Goal: Manage account settings

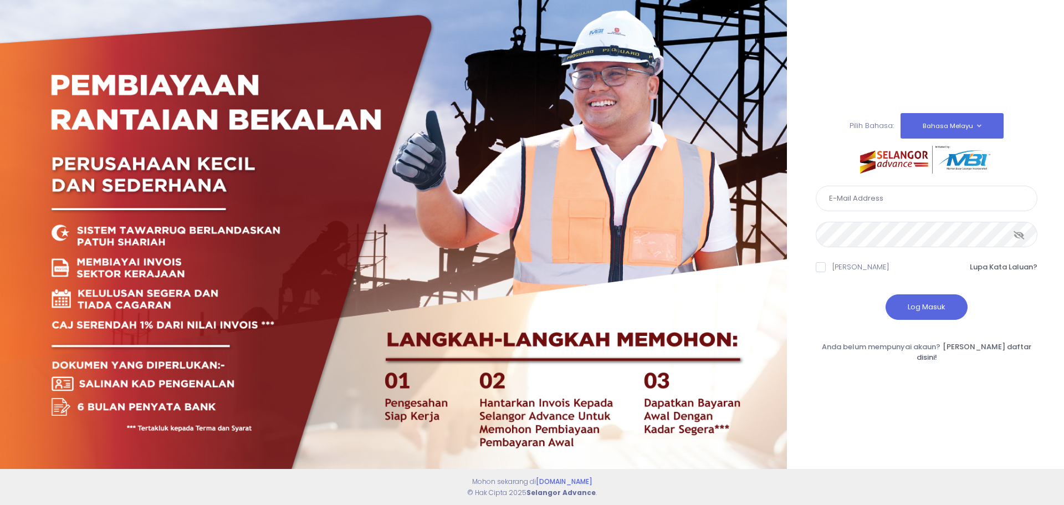
click at [871, 204] on input "text" at bounding box center [927, 198] width 222 height 25
type input "greenheartleo@gmail.com"
click at [935, 317] on button "Log Masuk" at bounding box center [927, 306] width 82 height 25
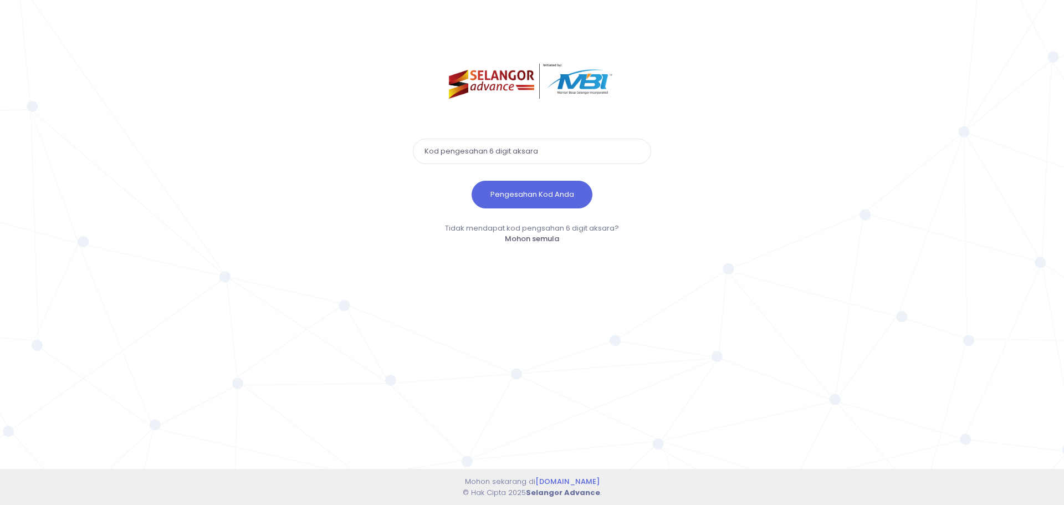
click at [482, 156] on input "text" at bounding box center [532, 151] width 238 height 25
type input "489102"
click at [507, 192] on button "Pengesahan Kod Anda" at bounding box center [532, 195] width 121 height 28
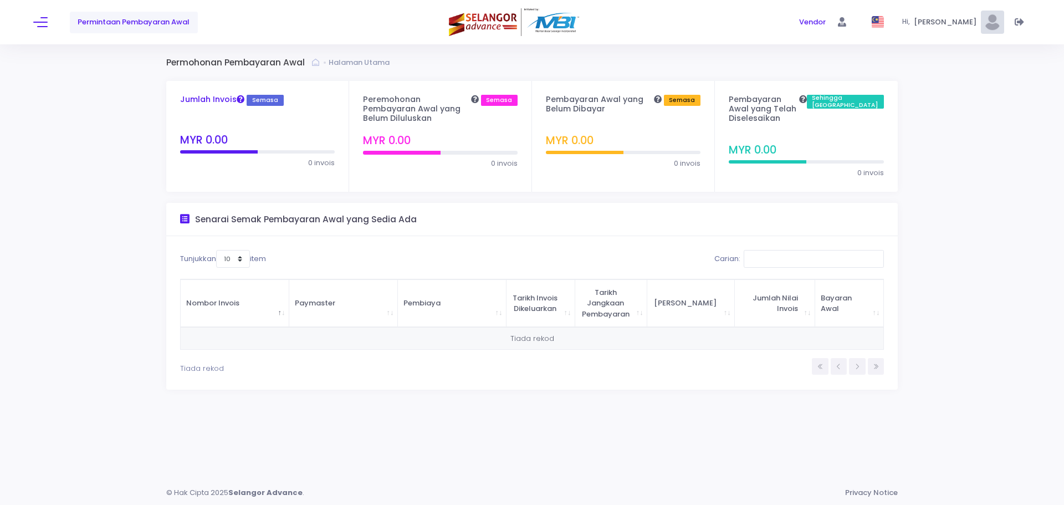
click at [254, 103] on span "Semasa" at bounding box center [265, 100] width 37 height 11
click at [176, 28] on link "Permintaan Pembayaran Awal" at bounding box center [134, 23] width 128 height 22
click at [42, 23] on button at bounding box center [40, 22] width 14 height 14
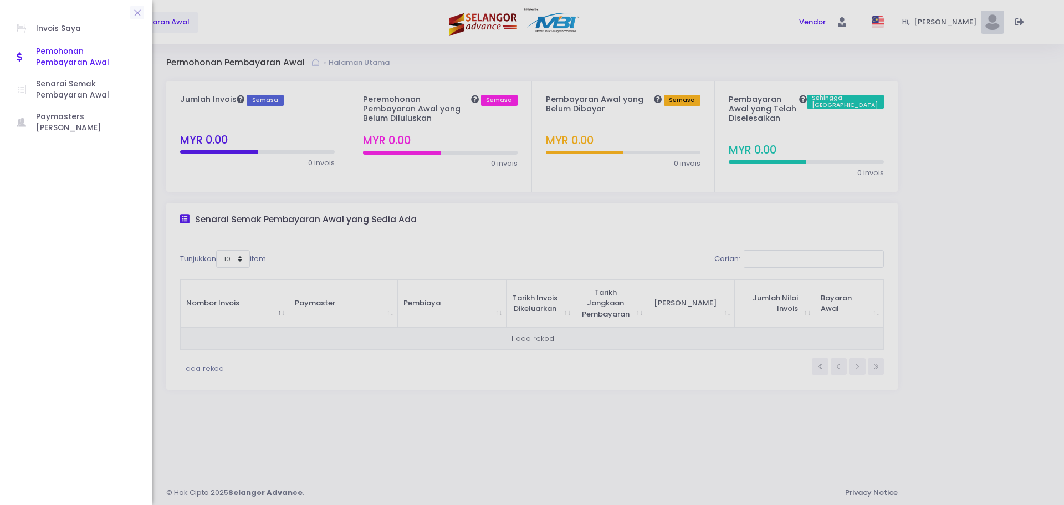
click at [46, 217] on div "Invois Saya Pemohonan Pembayaran Awal Senarai Semak Pembayaran Awal Paymasters …" at bounding box center [76, 252] width 152 height 488
click at [71, 30] on span "Invois Saya" at bounding box center [86, 29] width 100 height 14
click at [137, 13] on icon at bounding box center [137, 13] width 10 height 0
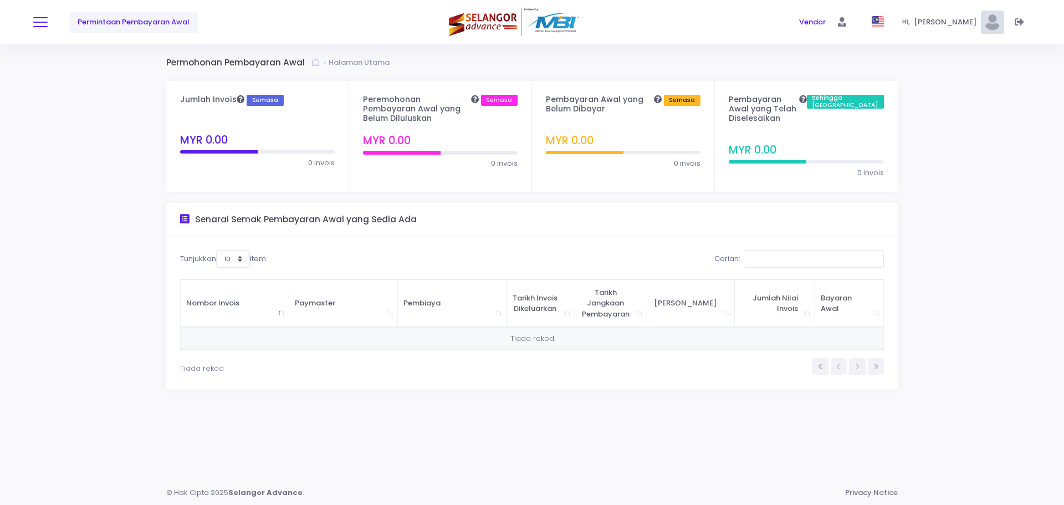
click at [33, 27] on button at bounding box center [40, 22] width 14 height 14
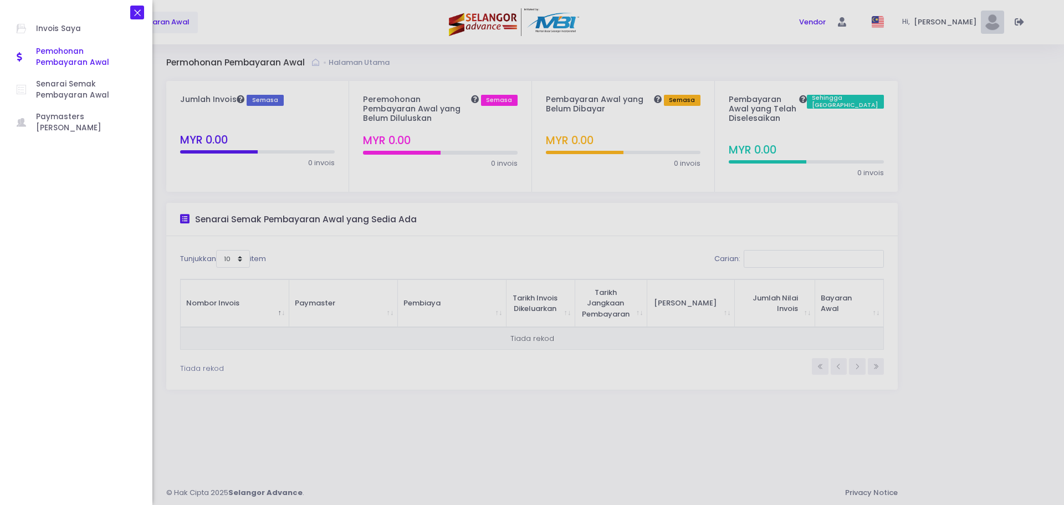
click at [141, 13] on icon at bounding box center [137, 13] width 10 height 0
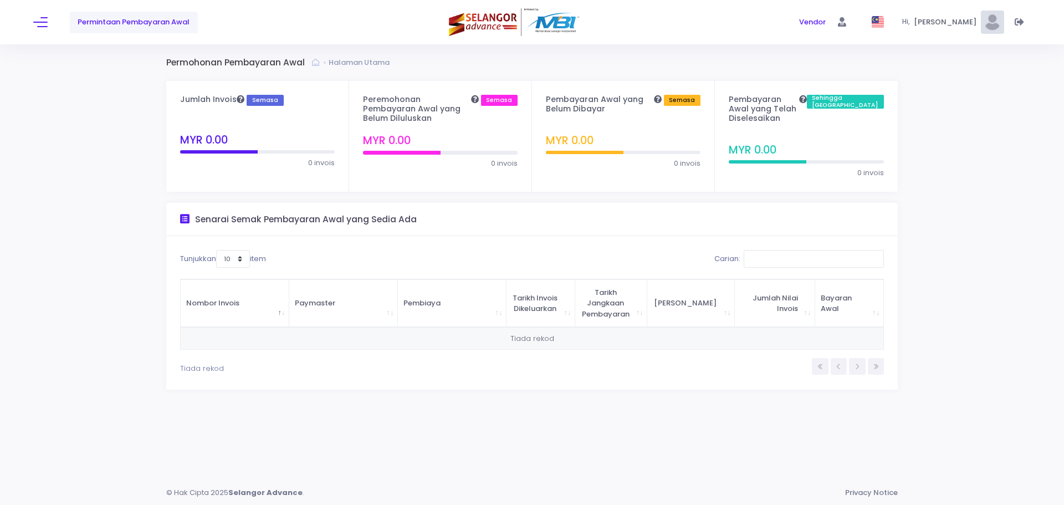
click at [921, 24] on span "[PERSON_NAME] [PERSON_NAME]" at bounding box center [947, 22] width 66 height 11
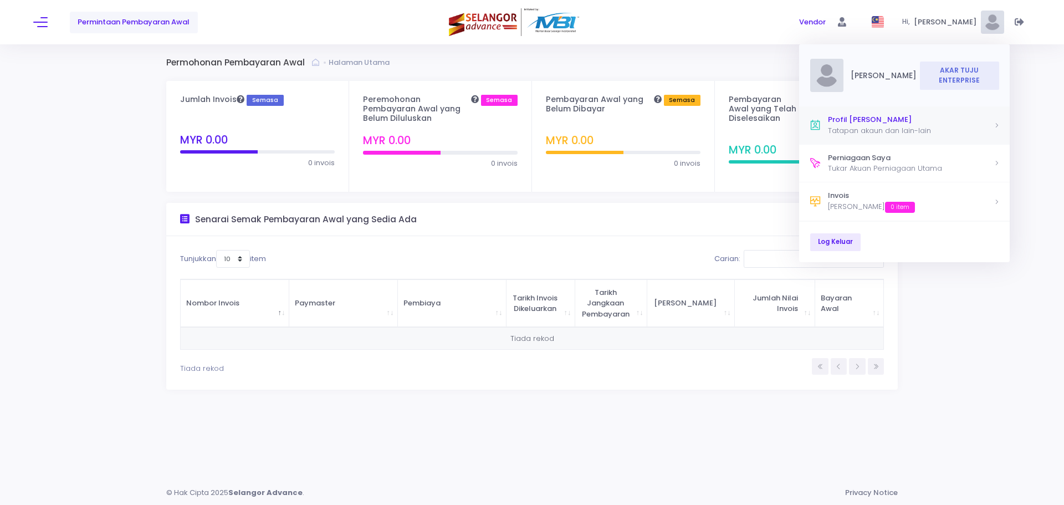
click at [928, 126] on div "Tatapan akaun dan lain-lain" at bounding box center [911, 130] width 166 height 11
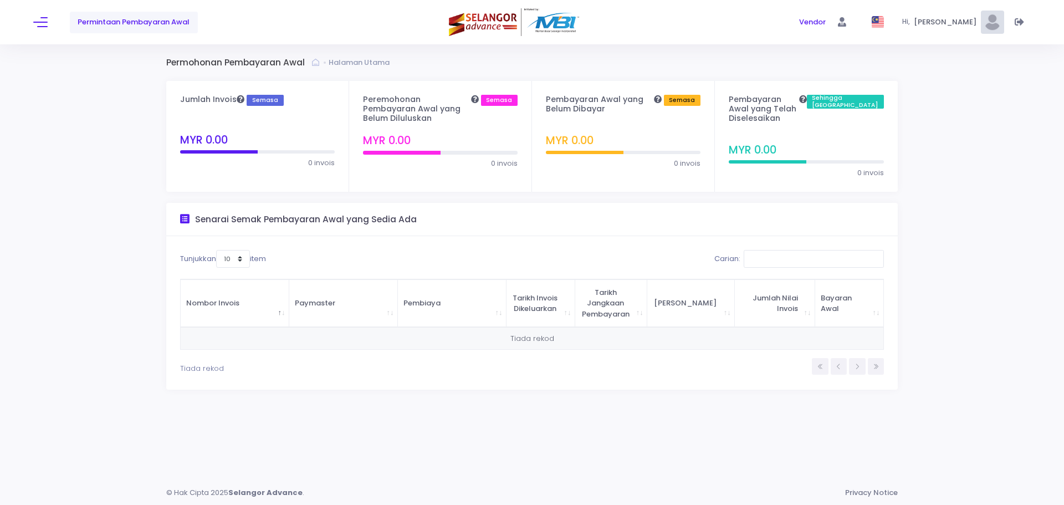
click at [926, 27] on span "[PERSON_NAME] [PERSON_NAME]" at bounding box center [947, 22] width 66 height 11
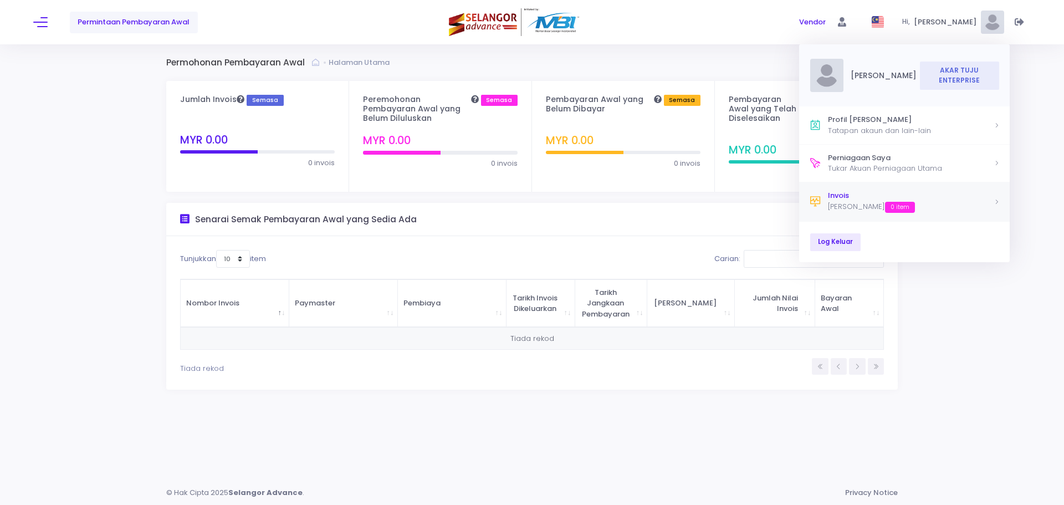
click at [872, 200] on div "Invois" at bounding box center [911, 195] width 166 height 11
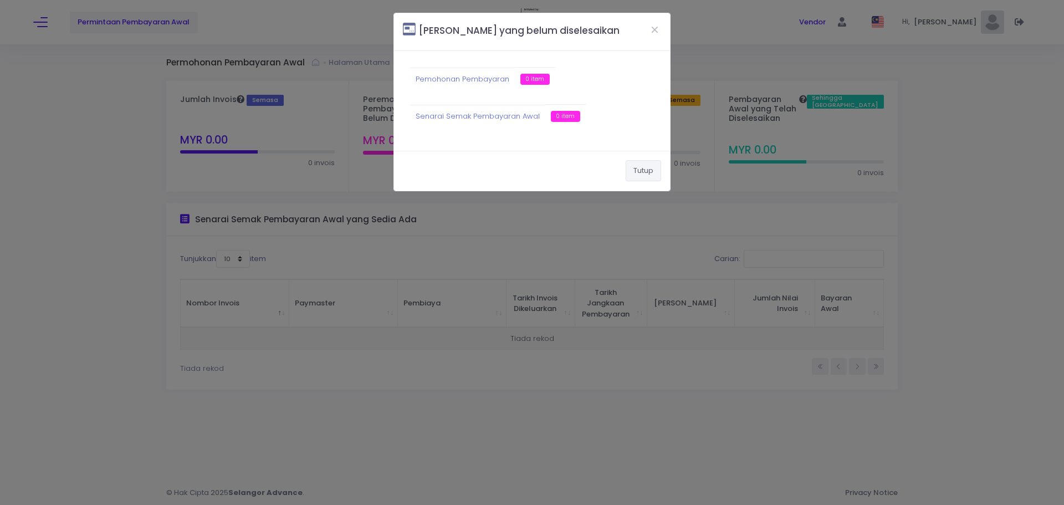
click at [639, 164] on button "Tutup" at bounding box center [643, 170] width 35 height 21
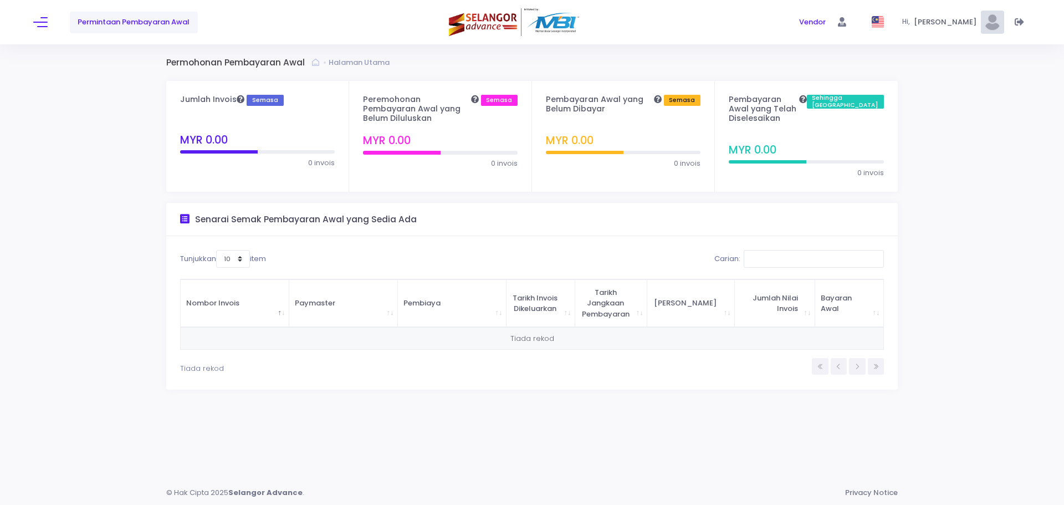
click at [990, 252] on div "Permohonan Pembayaran Awal Halaman Utama Jumlah Invois Semasa" at bounding box center [532, 262] width 1064 height 436
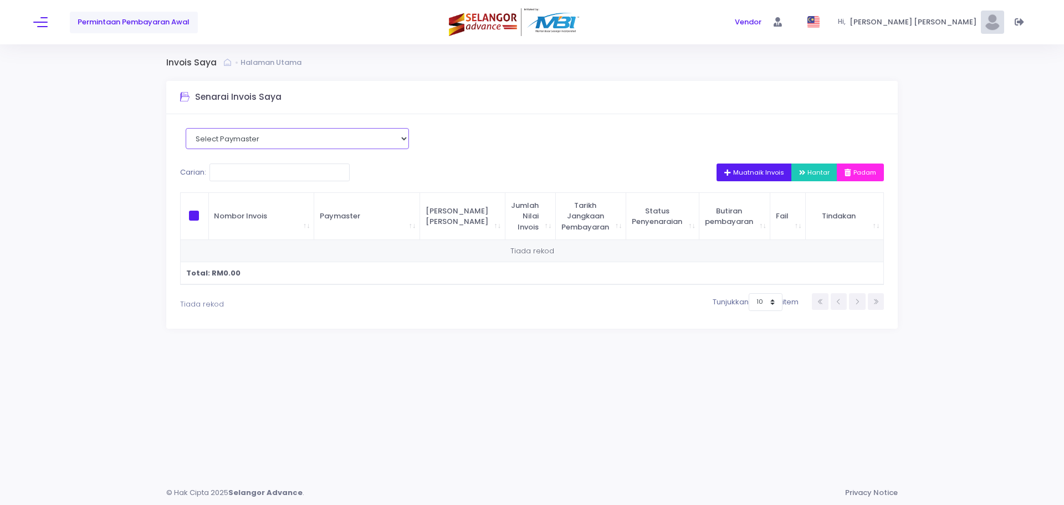
click at [293, 141] on select "Select Paymaster" at bounding box center [297, 138] width 223 height 21
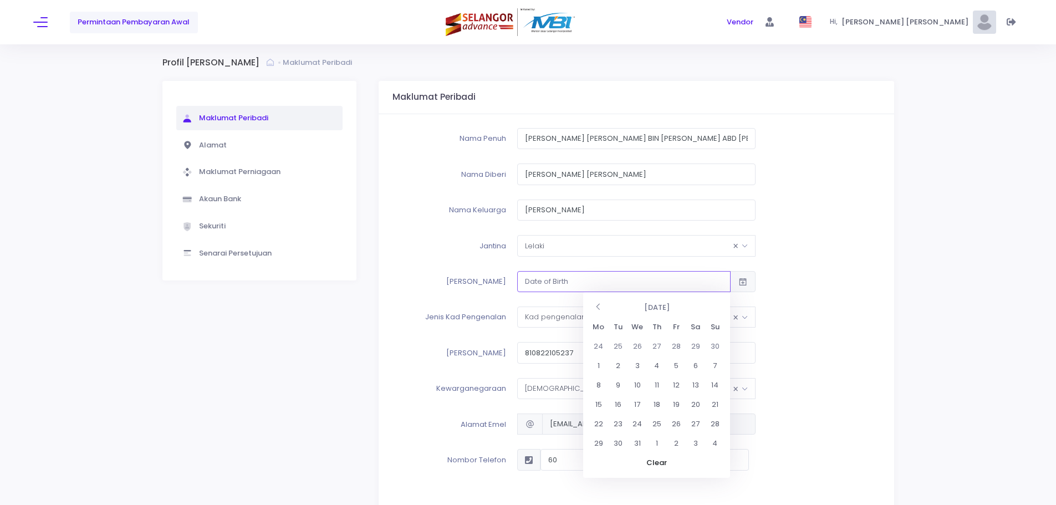
click at [602, 286] on input "text" at bounding box center [623, 281] width 213 height 21
click at [602, 424] on td "22" at bounding box center [598, 423] width 19 height 19
click at [600, 305] on th at bounding box center [598, 307] width 19 height 19
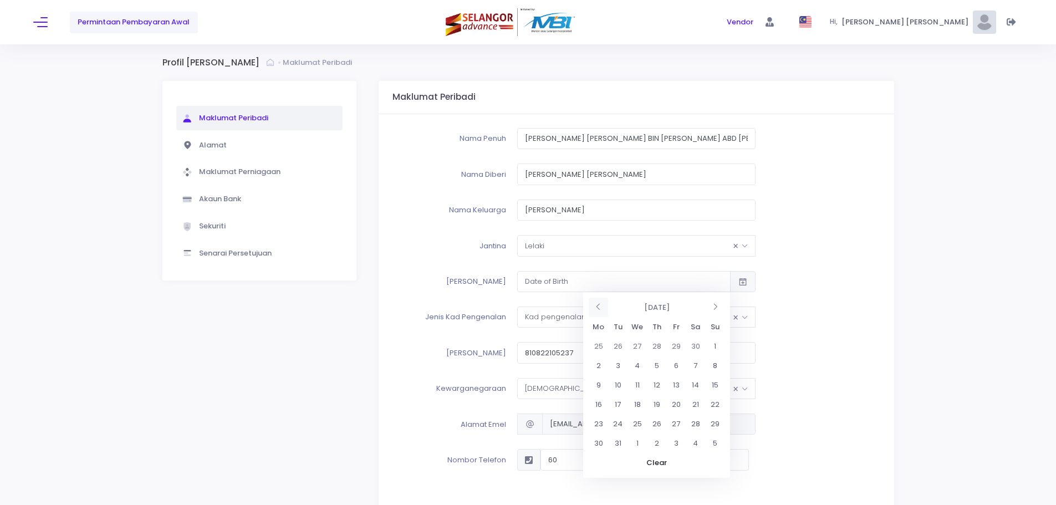
click at [600, 305] on th at bounding box center [598, 307] width 19 height 19
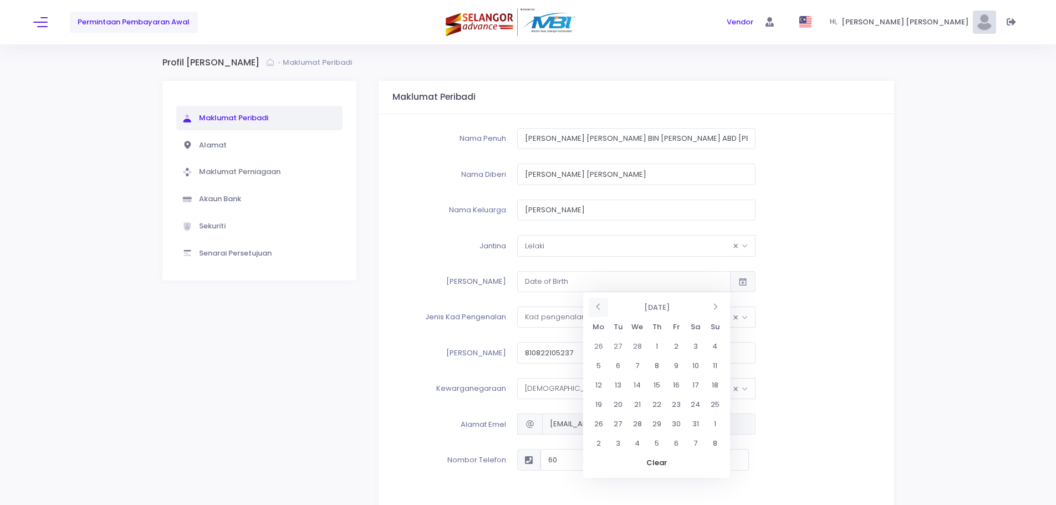
click at [600, 305] on th at bounding box center [598, 307] width 19 height 19
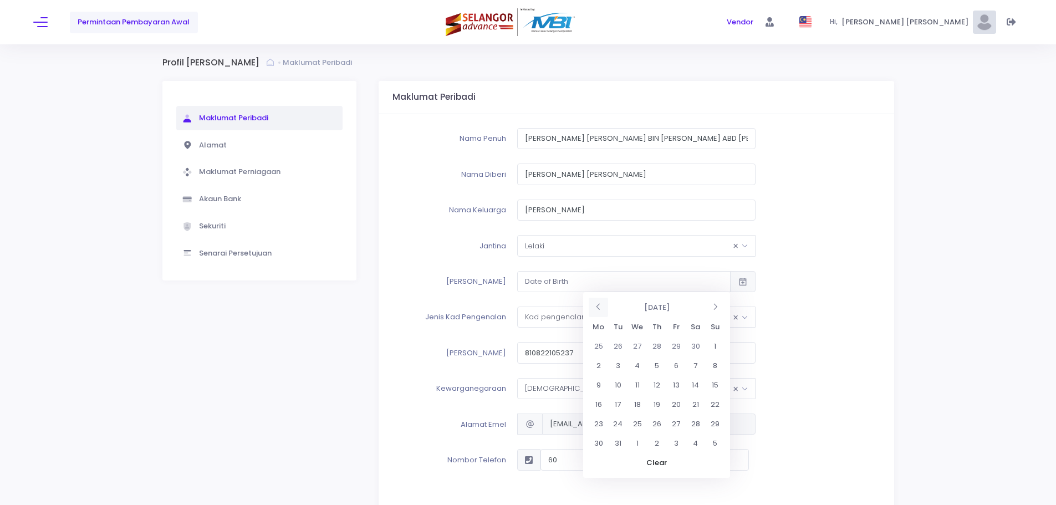
click at [600, 305] on th at bounding box center [598, 307] width 19 height 19
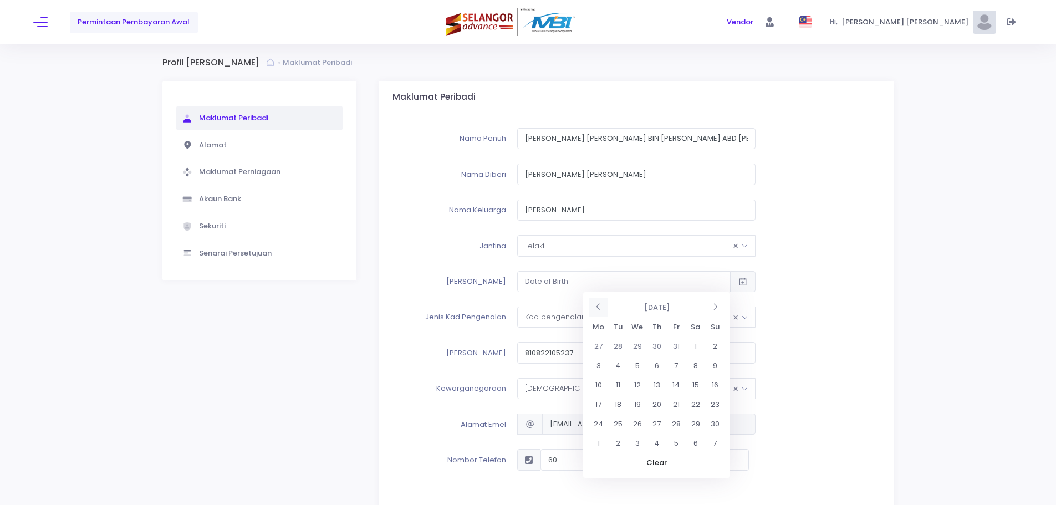
click at [595, 306] on th at bounding box center [598, 307] width 19 height 19
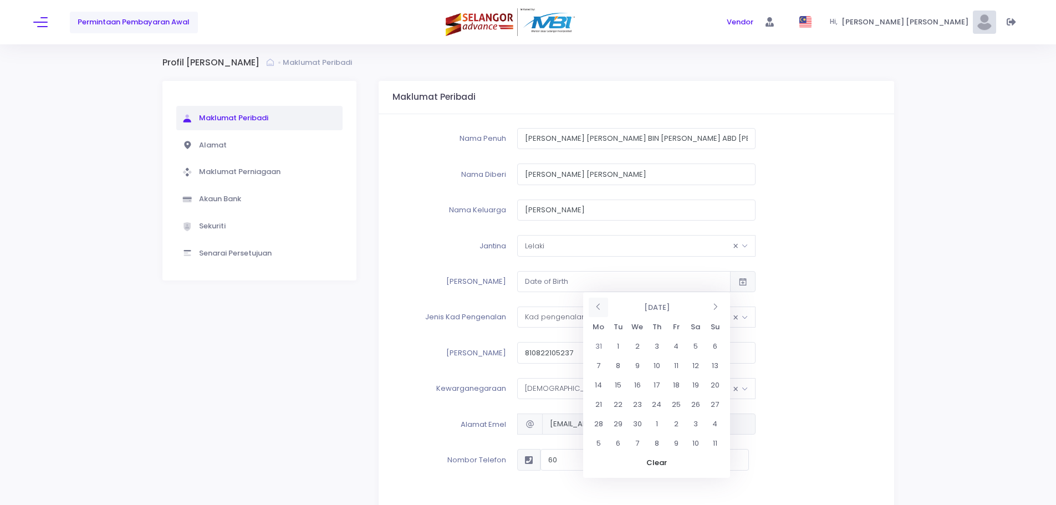
click at [595, 306] on th at bounding box center [598, 307] width 19 height 19
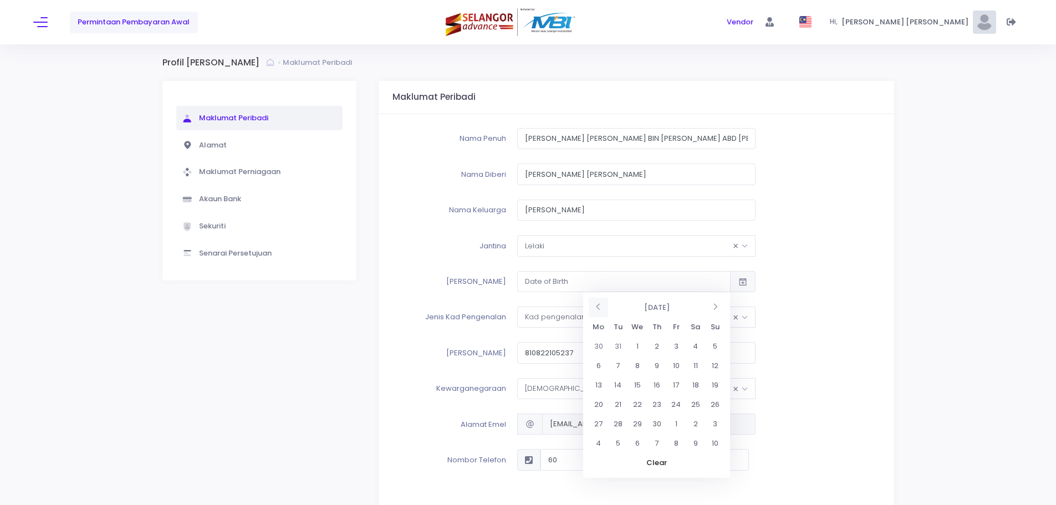
click at [595, 306] on th at bounding box center [598, 307] width 19 height 19
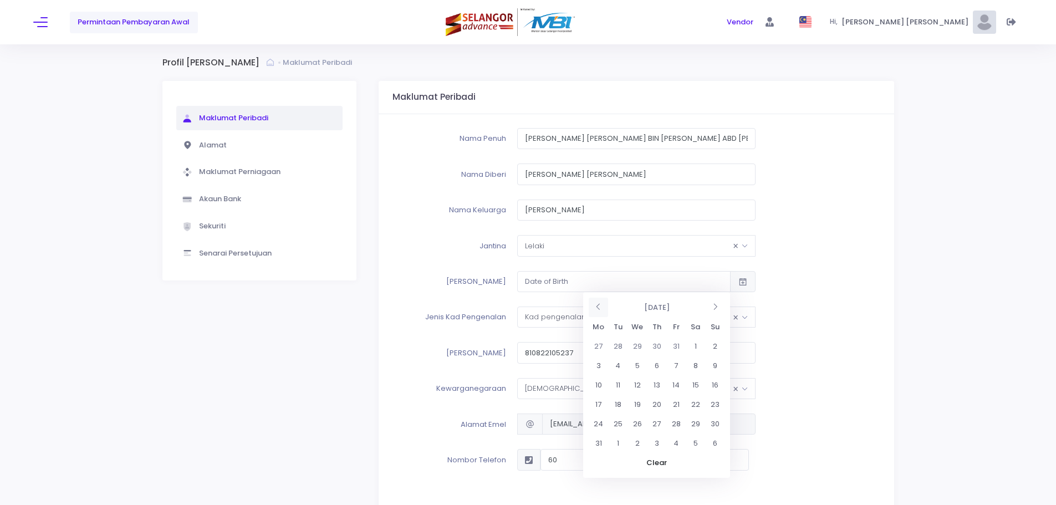
click at [595, 306] on th at bounding box center [598, 307] width 19 height 19
click at [639, 304] on th "[DATE]" at bounding box center [656, 307] width 97 height 19
click at [704, 365] on span "Aug" at bounding box center [707, 366] width 31 height 30
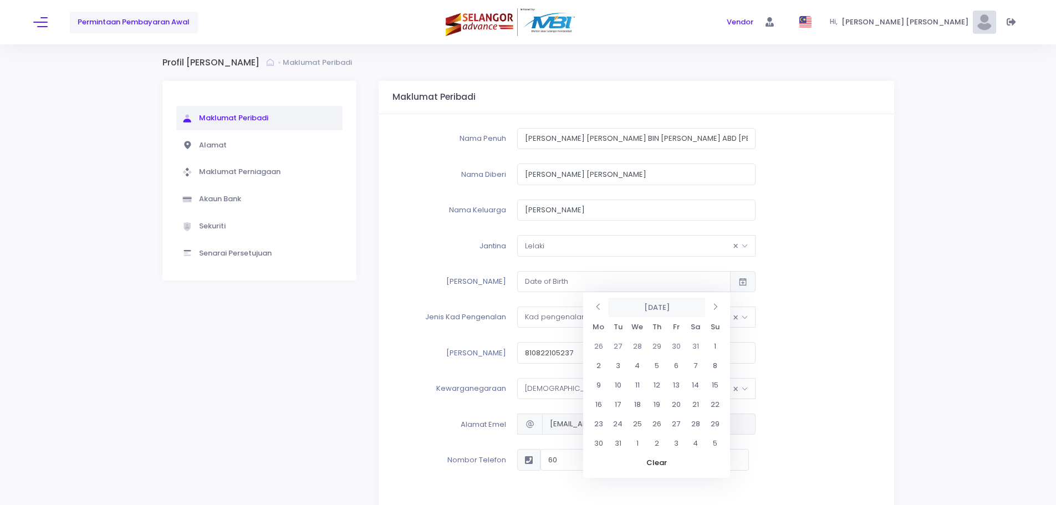
click at [625, 306] on th "[DATE]" at bounding box center [656, 307] width 97 height 19
click at [598, 303] on th at bounding box center [598, 307] width 19 height 19
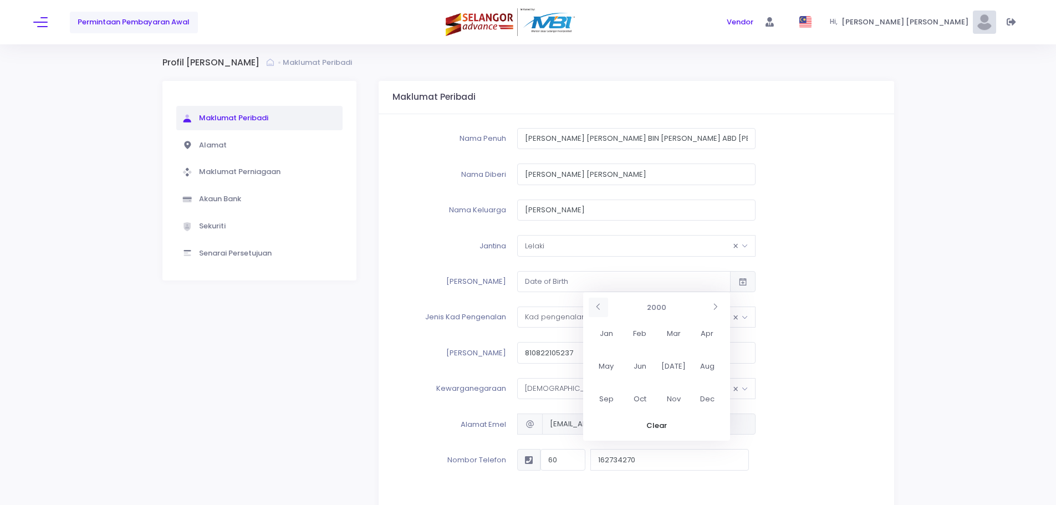
click at [598, 303] on th at bounding box center [598, 307] width 19 height 19
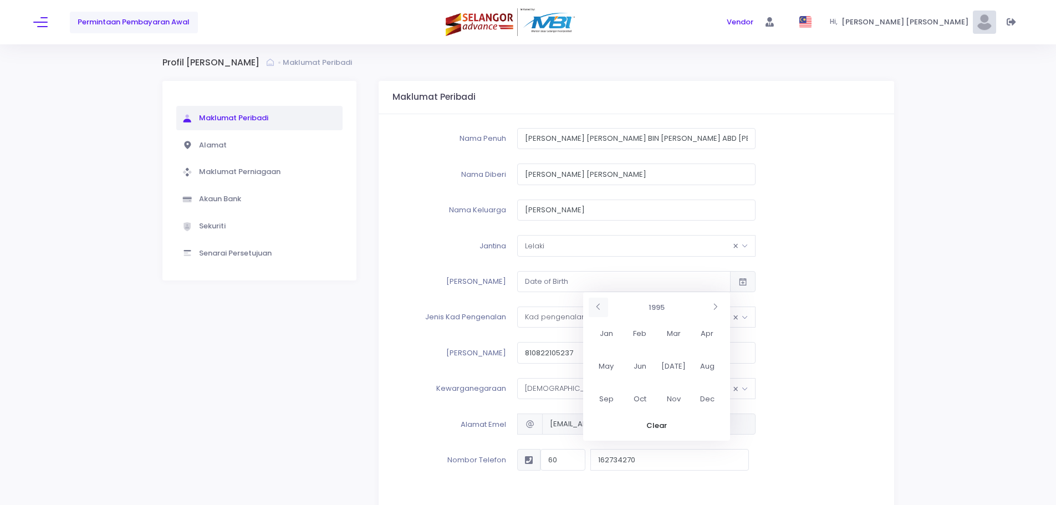
click at [598, 303] on th at bounding box center [598, 307] width 19 height 19
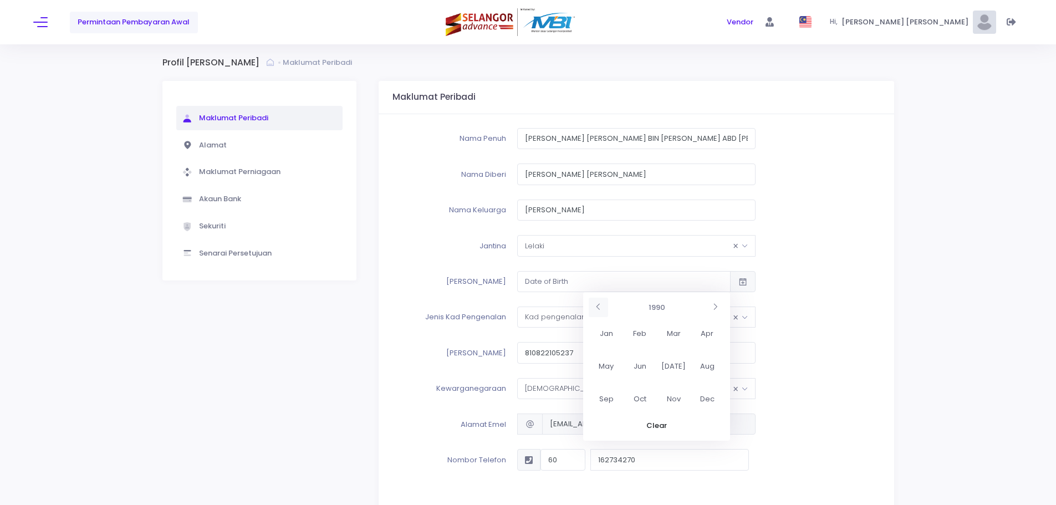
click at [598, 303] on th at bounding box center [598, 307] width 19 height 19
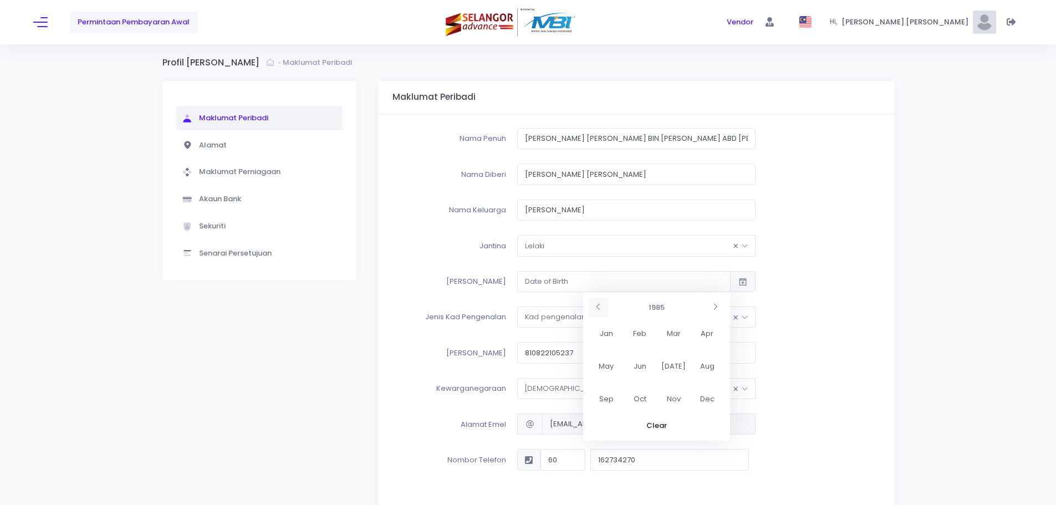
click at [598, 303] on th at bounding box center [598, 307] width 19 height 19
click at [598, 304] on th at bounding box center [598, 307] width 19 height 19
click at [710, 369] on span "Aug" at bounding box center [707, 366] width 31 height 30
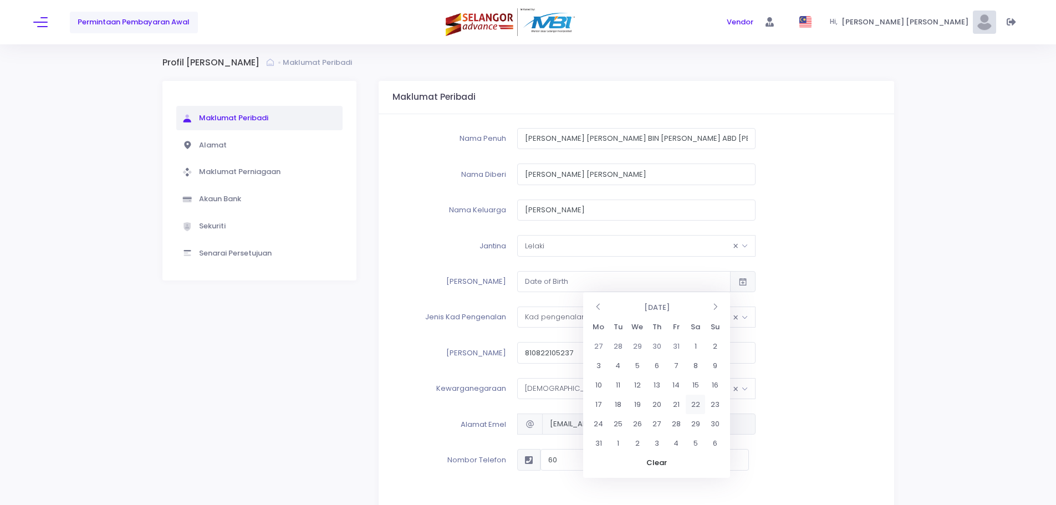
click at [697, 403] on td "22" at bounding box center [694, 404] width 19 height 19
type input "[DATE]"
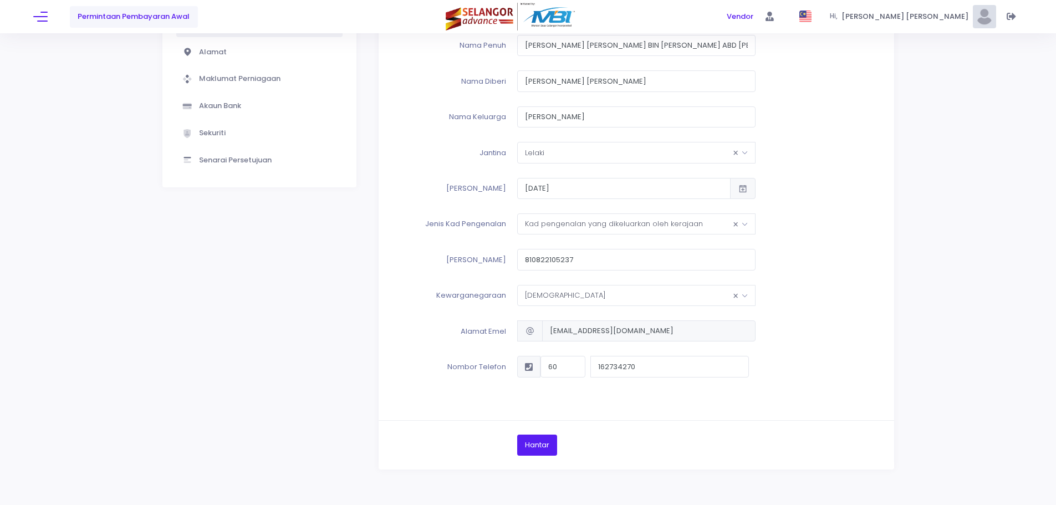
scroll to position [111, 0]
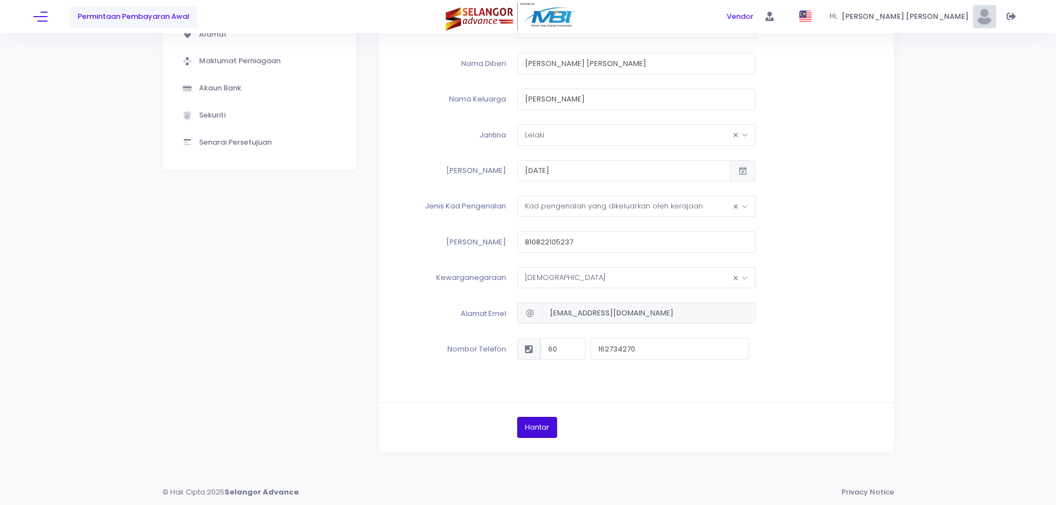
click at [533, 432] on button "Hantar" at bounding box center [537, 427] width 40 height 21
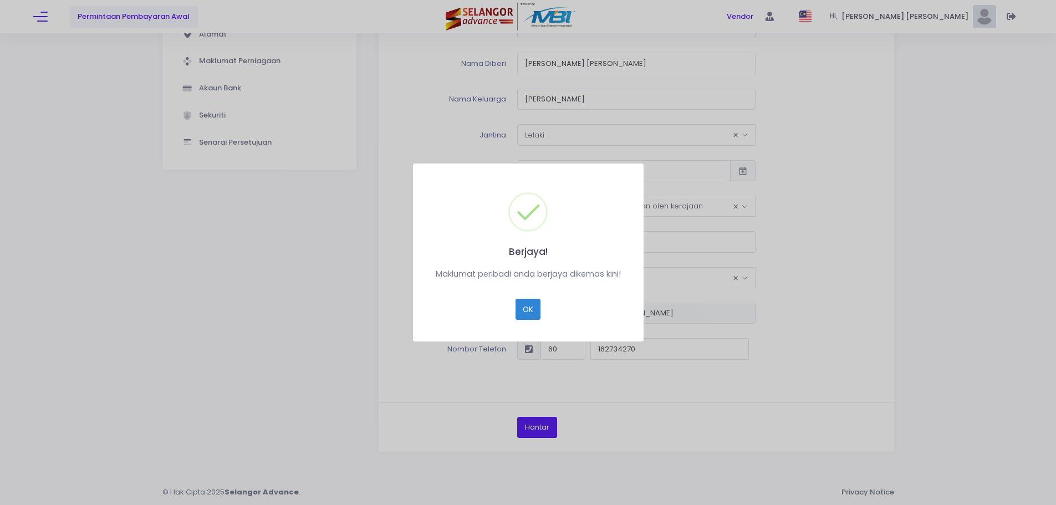
click at [929, 221] on div "Berjaya! × Maklumat peribadi anda berjaya dikemas kini! OK Cancel" at bounding box center [528, 252] width 1056 height 505
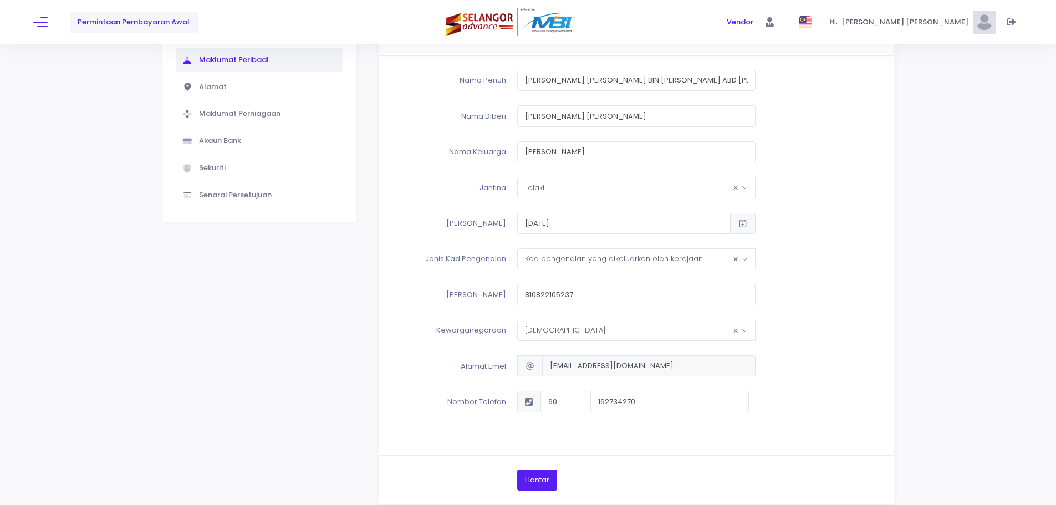
scroll to position [0, 0]
